Goal: Find specific page/section: Find specific page/section

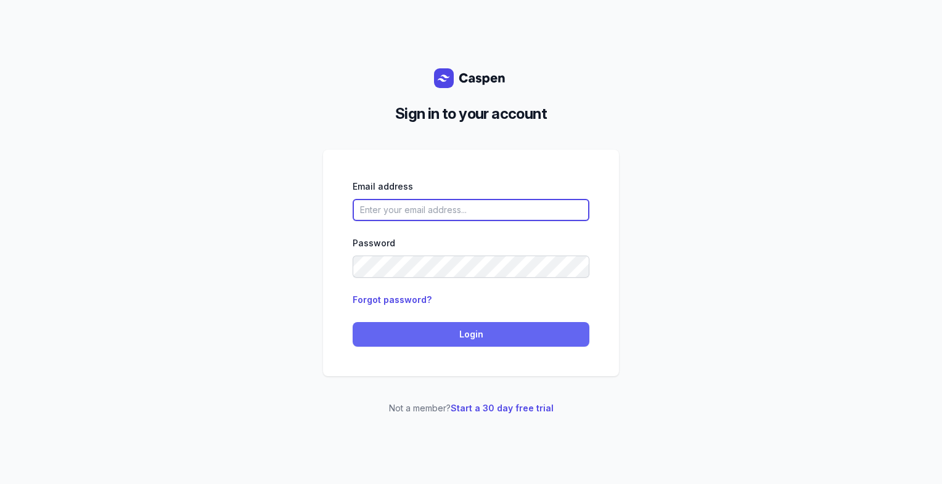
type input "[PERSON_NAME][EMAIL_ADDRESS][DOMAIN_NAME][PERSON_NAME]"
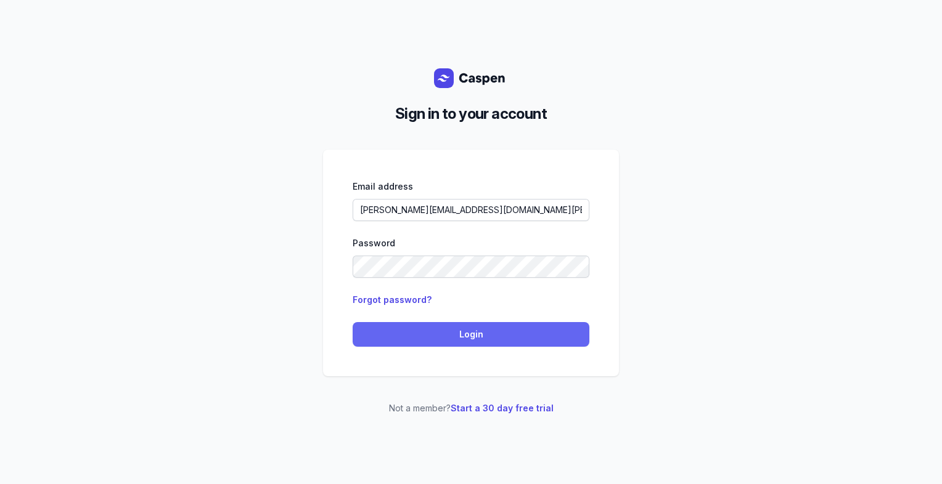
click at [397, 343] on button "Login" at bounding box center [470, 334] width 237 height 25
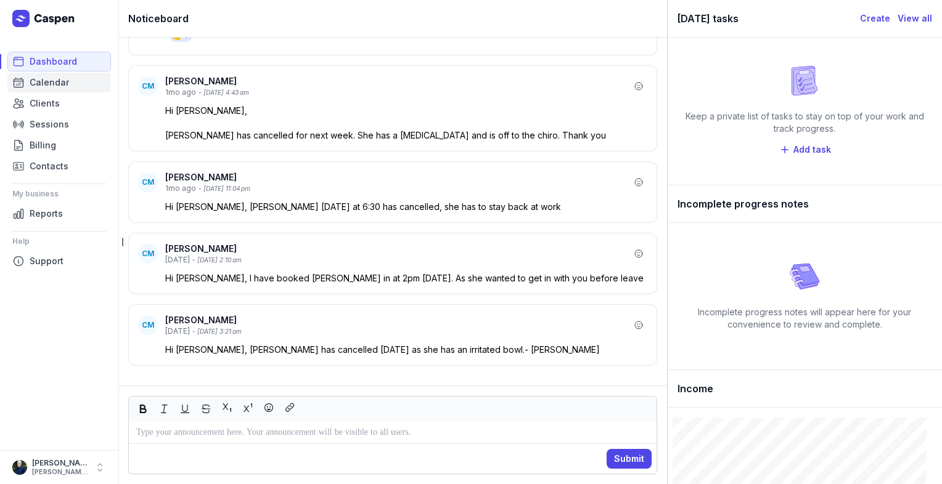
click at [44, 84] on span "Calendar" at bounding box center [49, 82] width 39 height 15
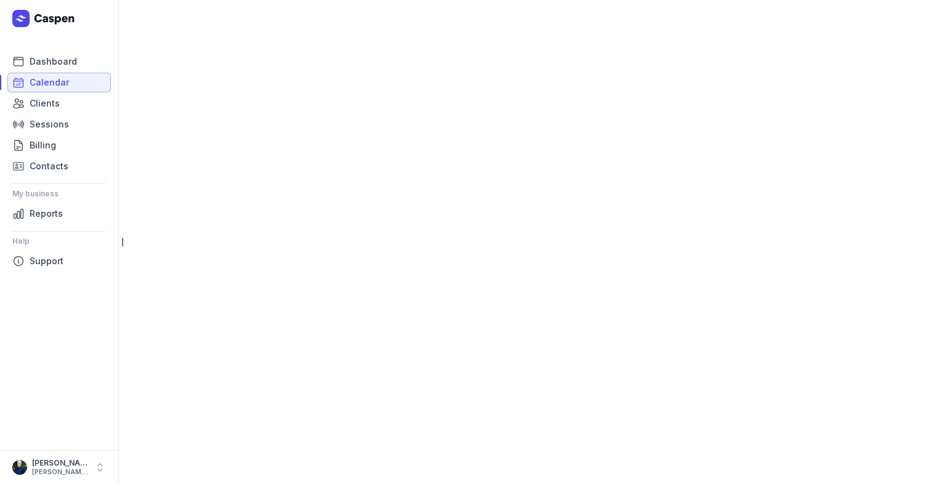
select select "week"
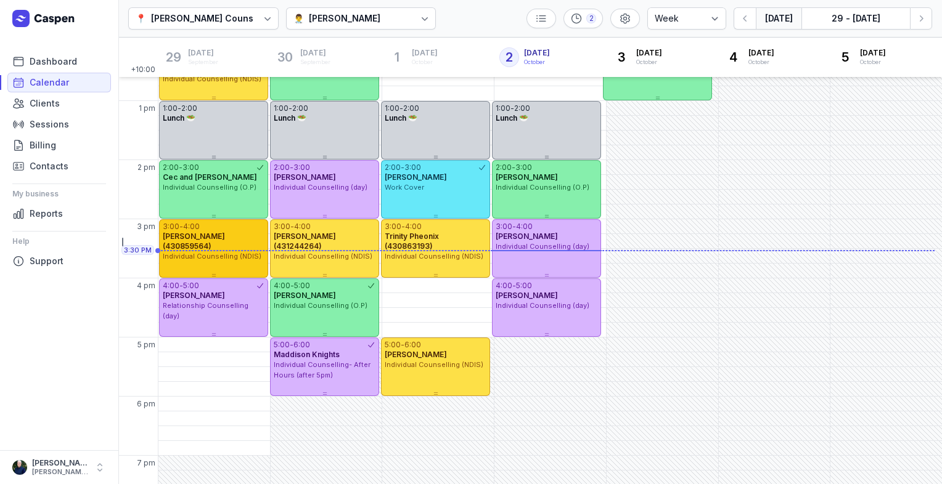
scroll to position [290, 0]
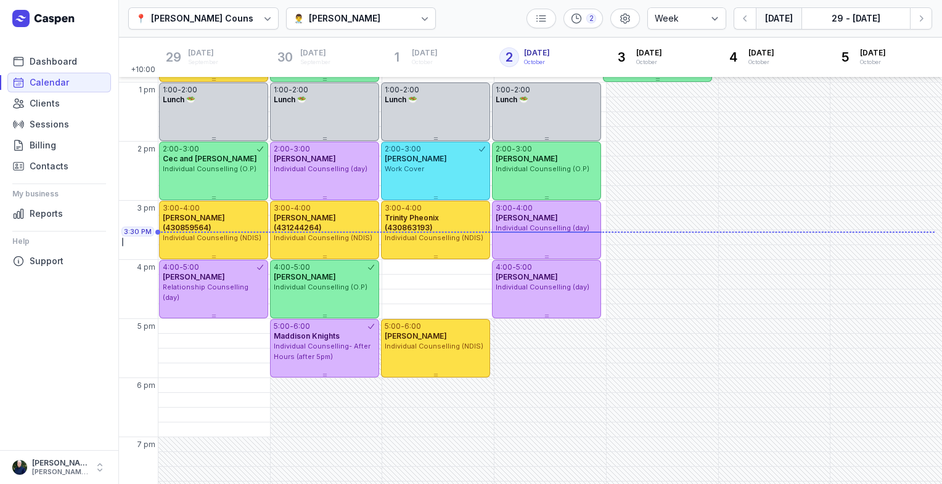
click at [373, 18] on div "[PERSON_NAME]" at bounding box center [344, 18] width 71 height 15
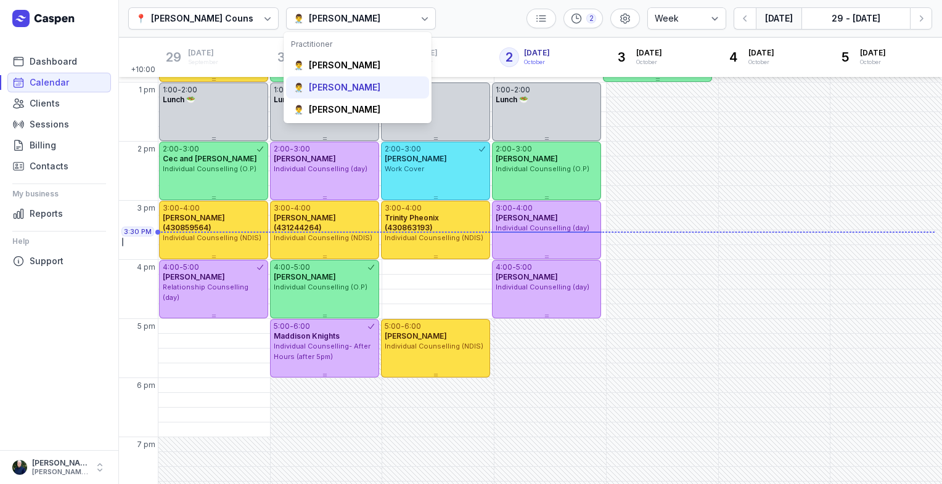
click at [345, 87] on div "[PERSON_NAME]" at bounding box center [344, 87] width 71 height 12
